Goal: Information Seeking & Learning: Learn about a topic

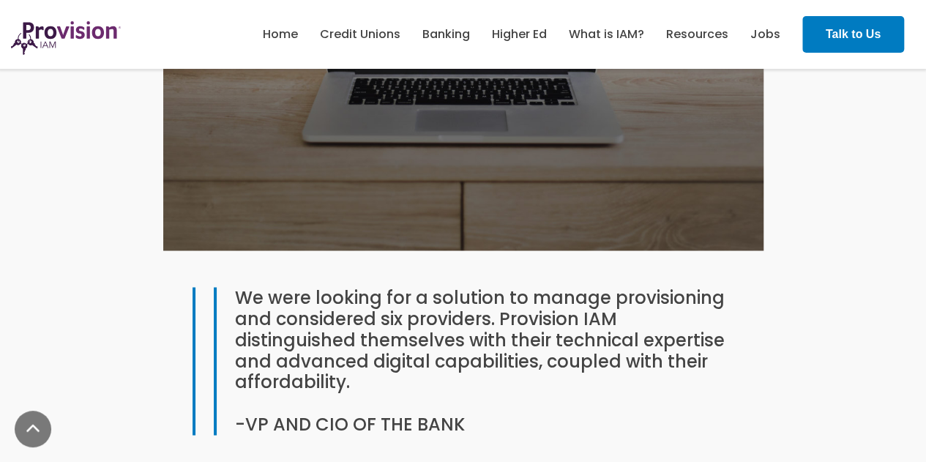
scroll to position [1391, 0]
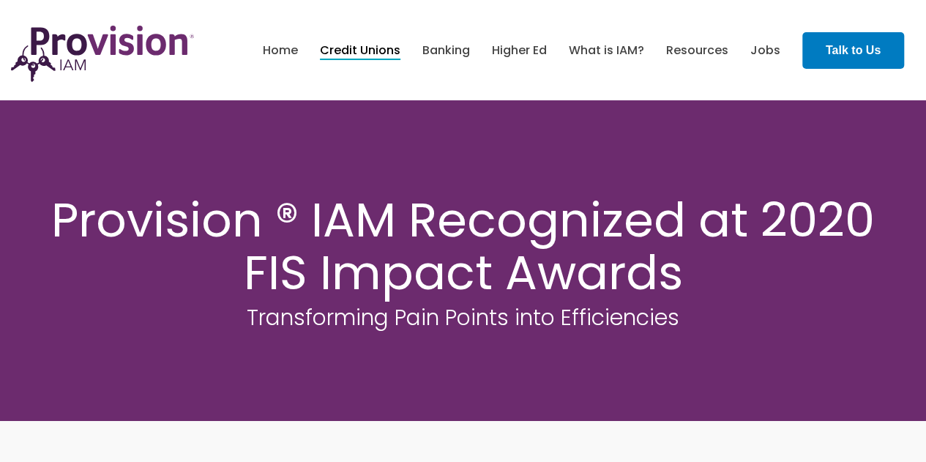
click at [371, 50] on link "Credit Unions" at bounding box center [360, 50] width 81 height 25
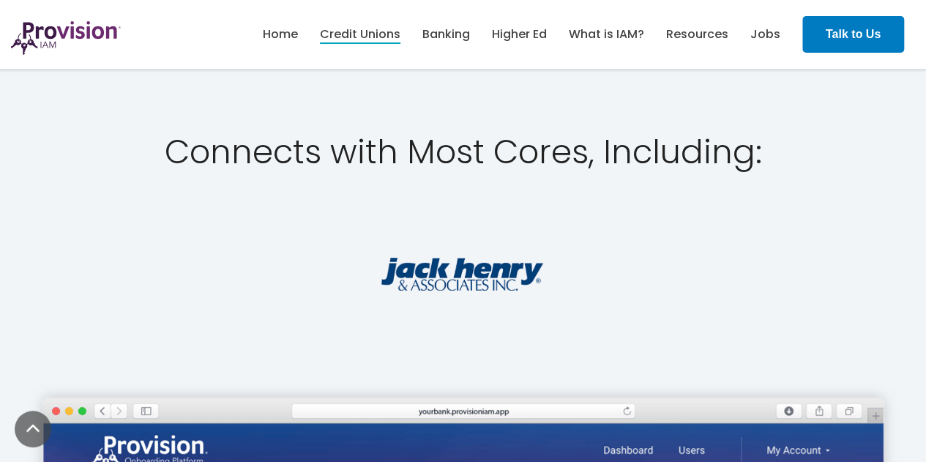
scroll to position [2709, 0]
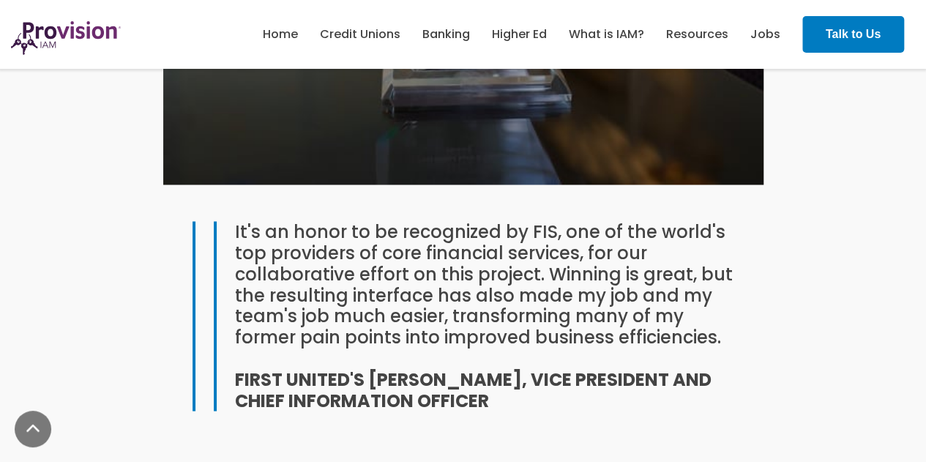
scroll to position [1172, 0]
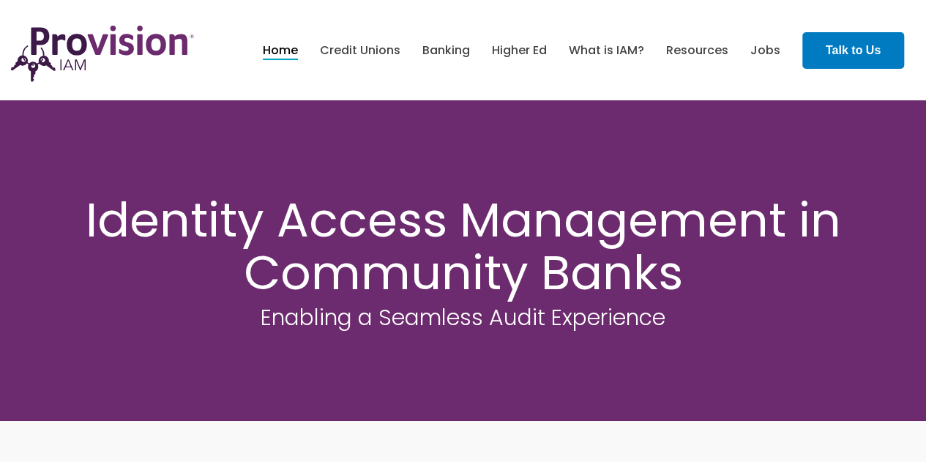
click at [277, 56] on link "Home" at bounding box center [280, 50] width 35 height 25
